Goal: Task Accomplishment & Management: Manage account settings

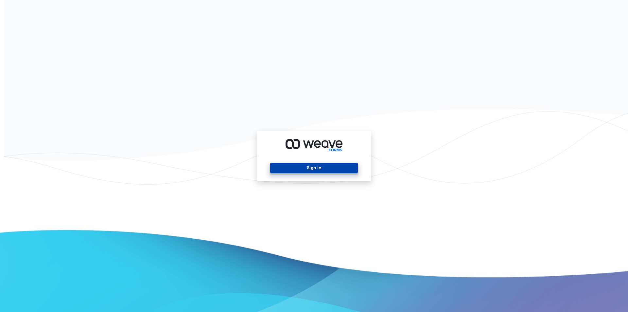
click at [326, 166] on button "Sign In" at bounding box center [313, 168] width 87 height 10
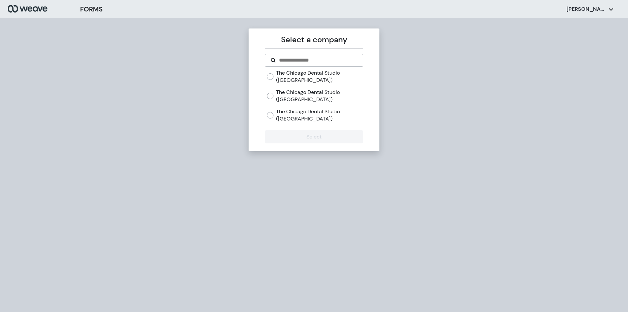
click at [289, 77] on label "The Chicago Dental Studio (Lincoln Park)" at bounding box center [319, 76] width 87 height 14
click at [285, 135] on button "Select" at bounding box center [314, 136] width 98 height 13
